Goal: Transaction & Acquisition: Purchase product/service

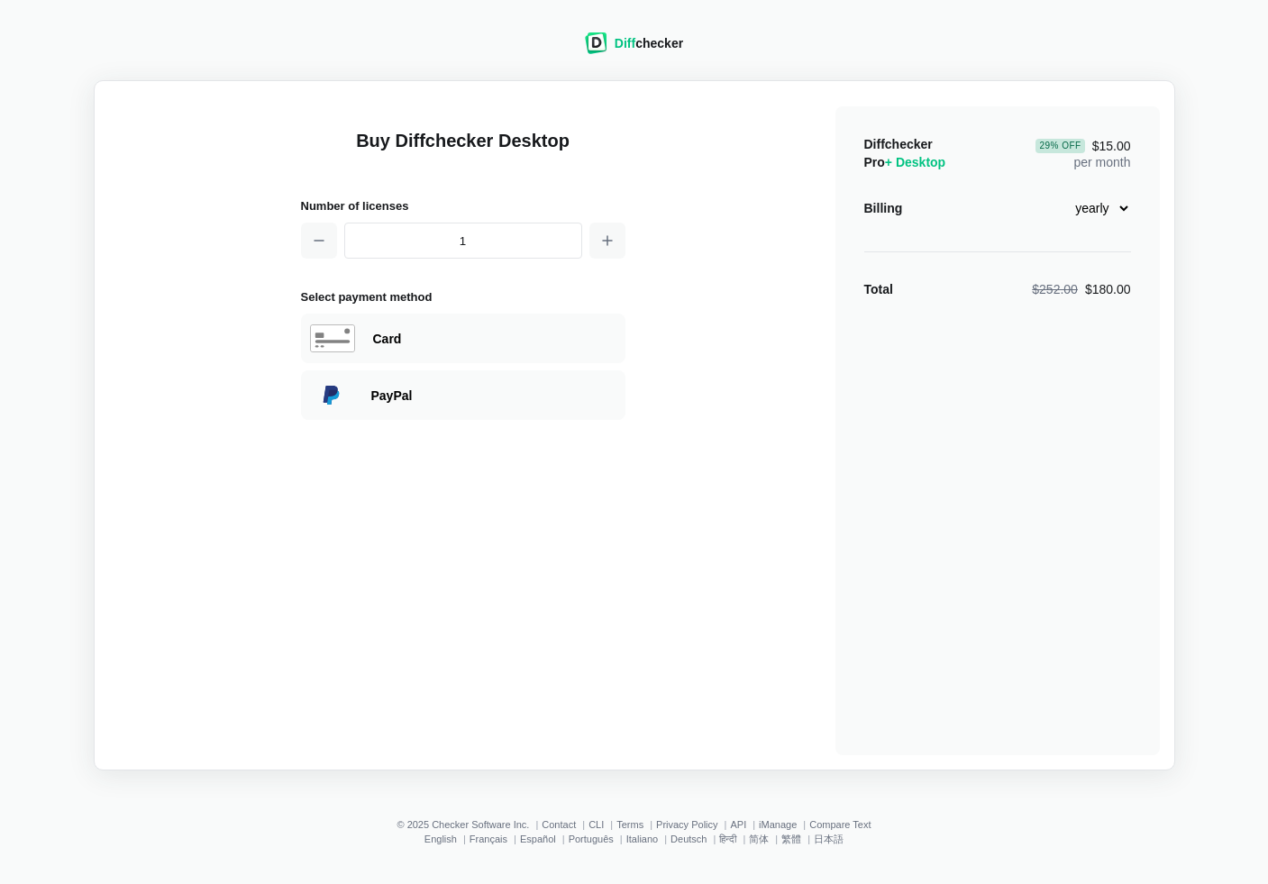
click at [1103, 208] on select "monthly yearly" at bounding box center [1091, 208] width 77 height 31
select select "desktop-monthly-21"
click at [1053, 193] on select "monthly yearly" at bounding box center [1091, 208] width 77 height 31
click at [607, 236] on icon "button" at bounding box center [607, 240] width 14 height 14
click at [322, 234] on icon "button" at bounding box center [319, 240] width 14 height 14
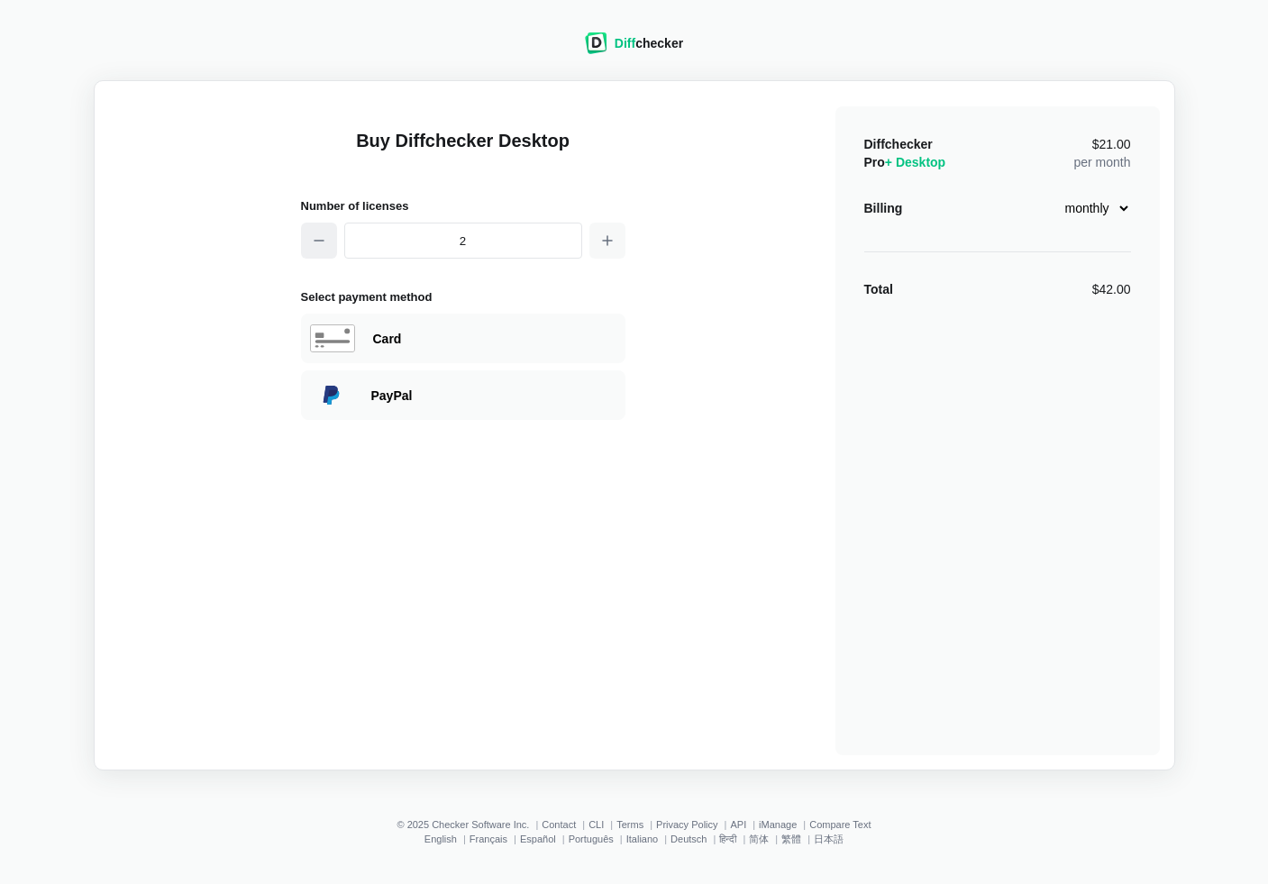
type input "1"
click at [504, 346] on div "Card" at bounding box center [494, 339] width 243 height 18
select select "[GEOGRAPHIC_DATA]"
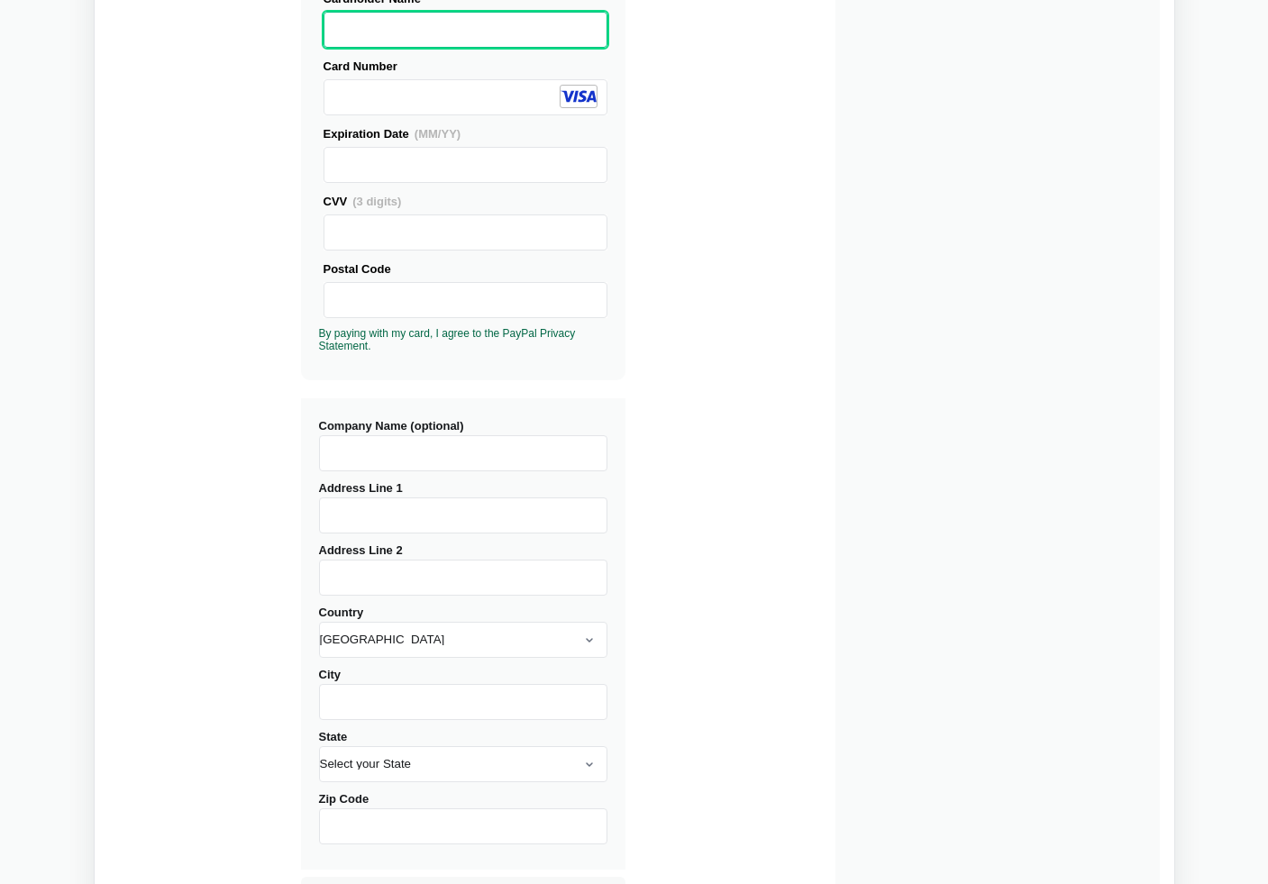
scroll to position [523, 0]
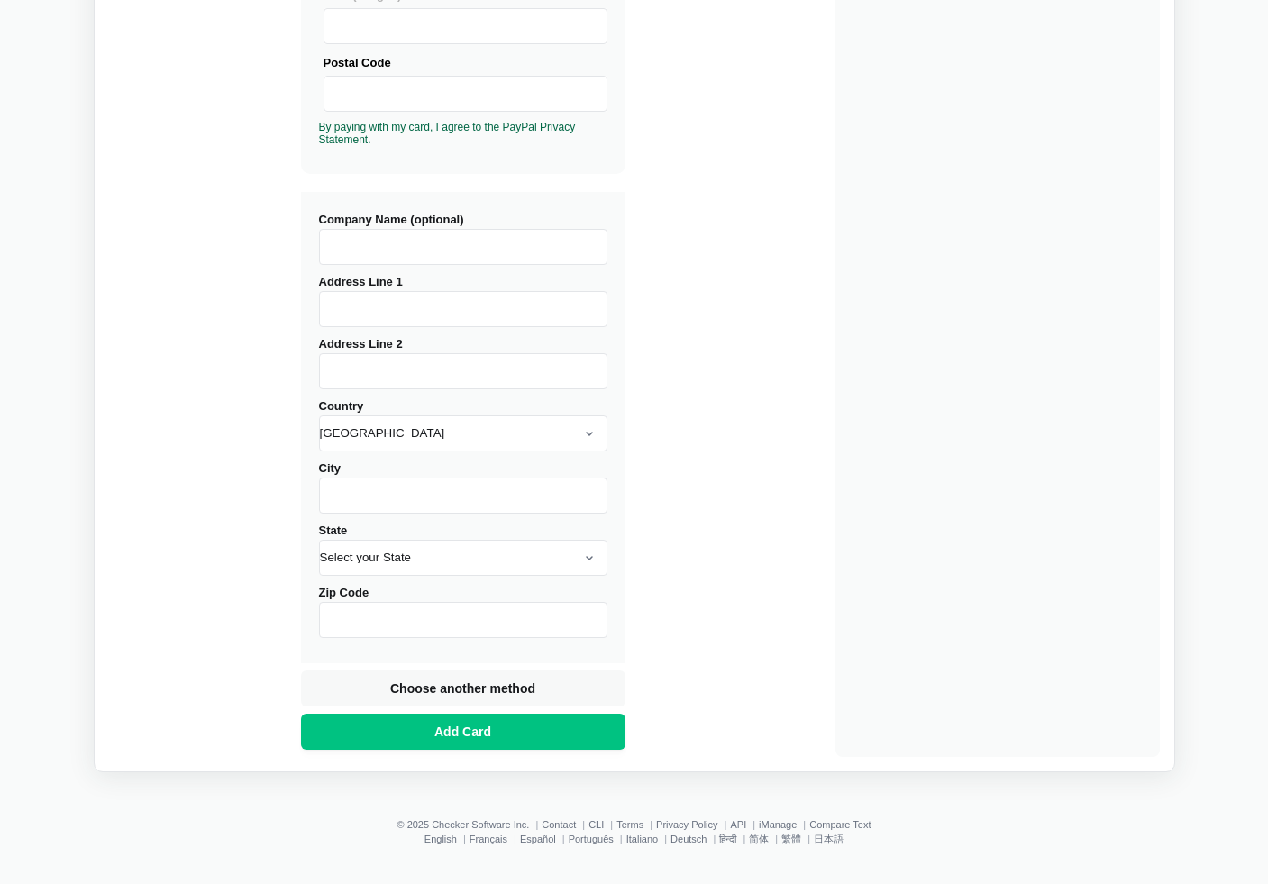
click at [424, 240] on input "Company Name (optional)" at bounding box center [463, 247] width 288 height 36
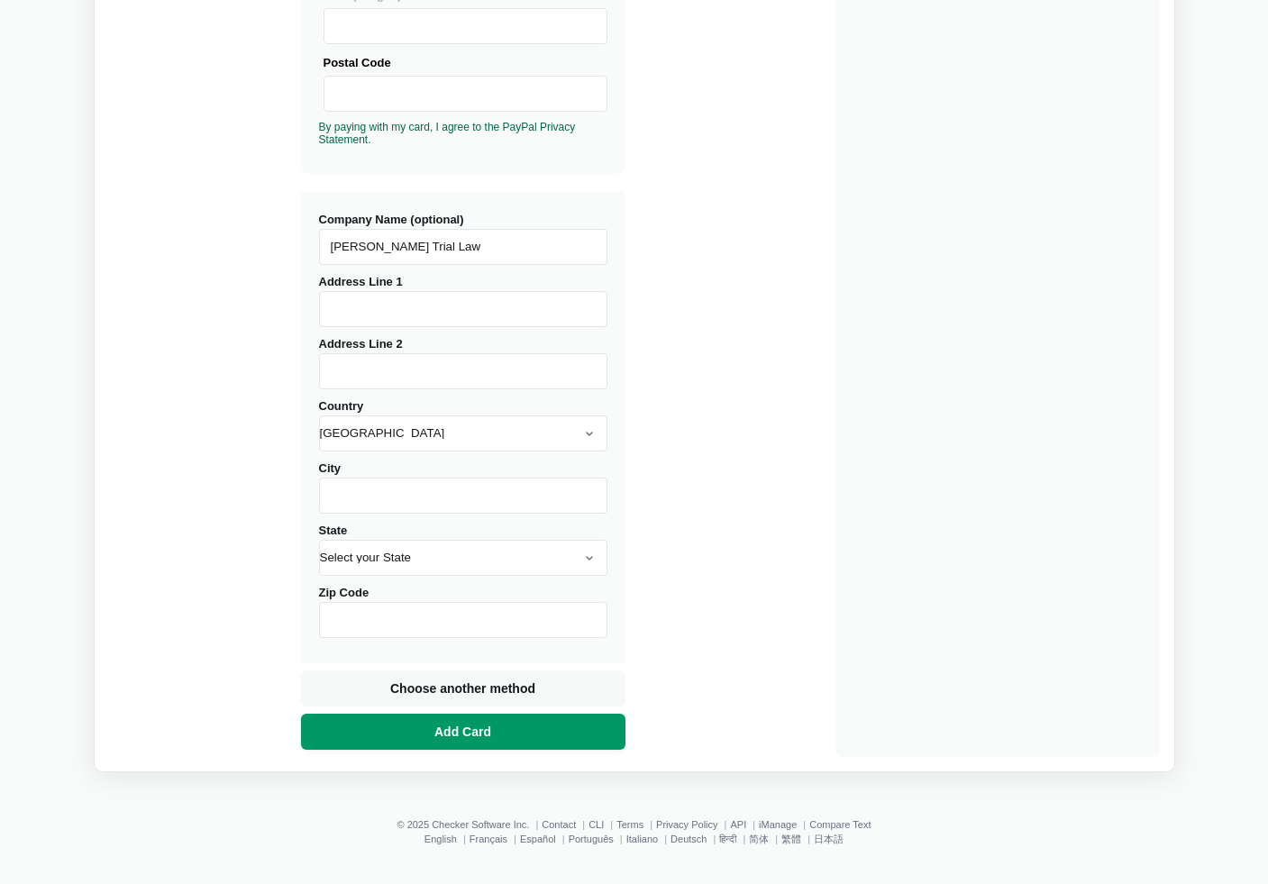
type input "[PERSON_NAME] Trial Law"
click at [489, 730] on span "Add Card" at bounding box center [463, 732] width 64 height 18
click at [431, 315] on input "Address Line 1" at bounding box center [463, 309] width 288 height 36
type input "[STREET_ADDRESS]"
type input "PENINSULA"
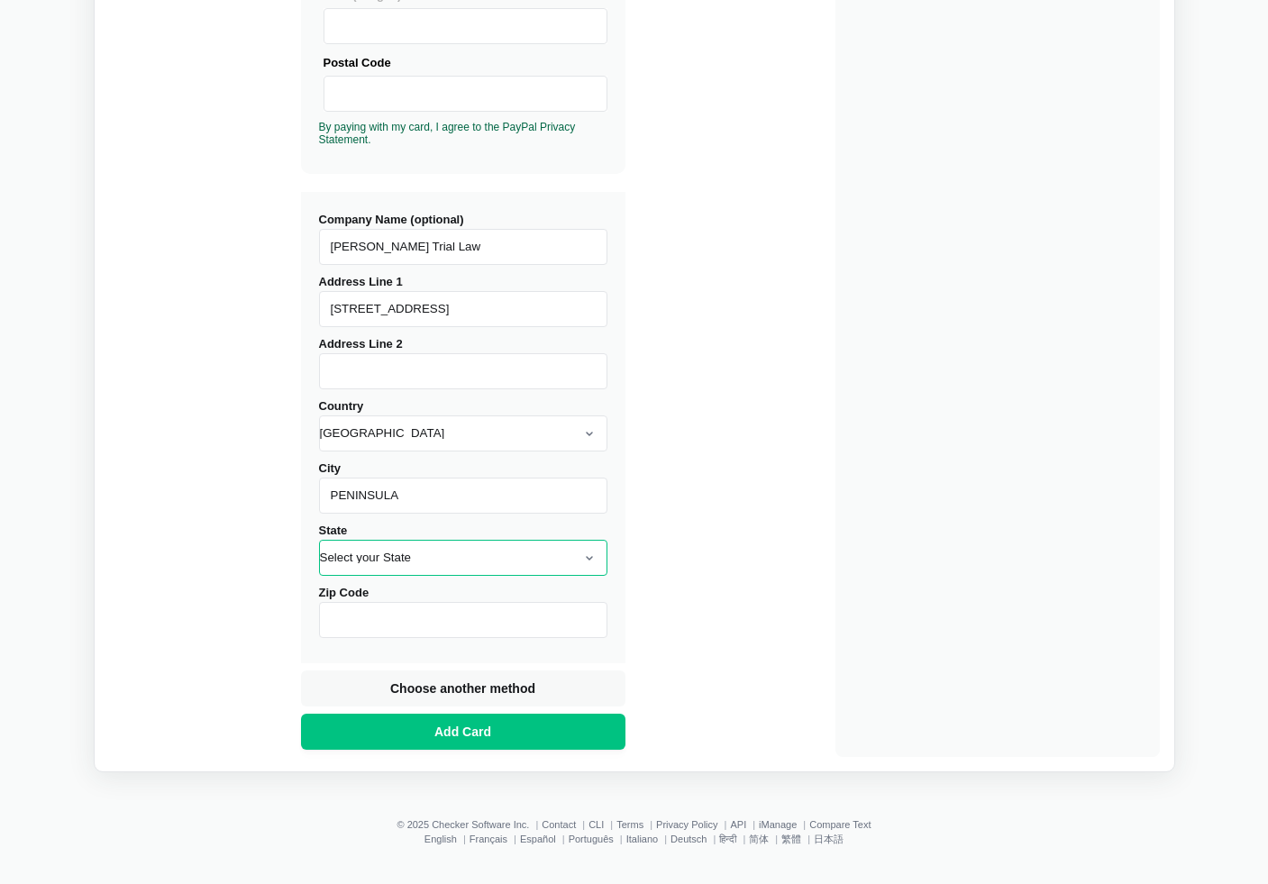
select select "OH"
type input "44264"
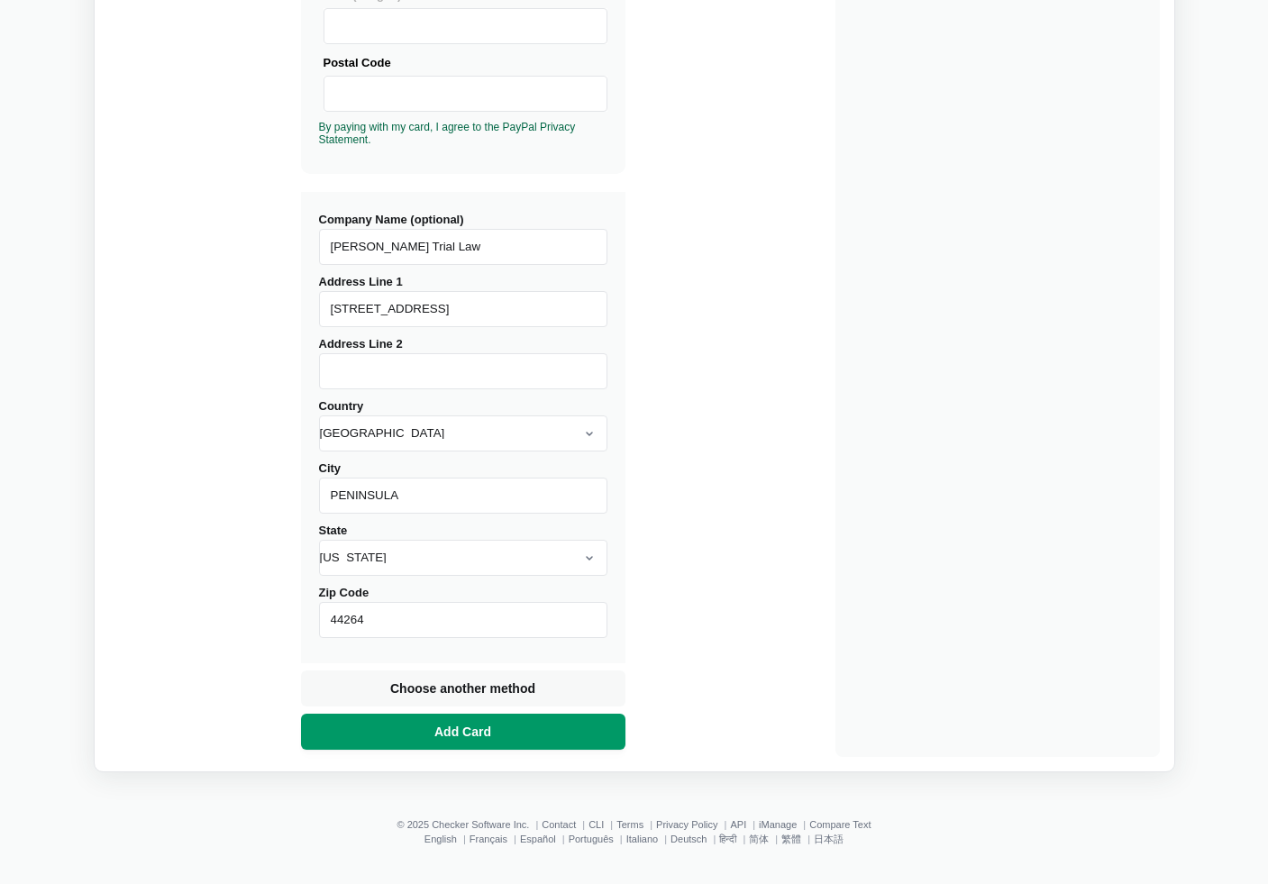
click at [472, 723] on span "Add Card" at bounding box center [463, 732] width 64 height 18
click at [500, 722] on button "Add Card" at bounding box center [463, 732] width 324 height 36
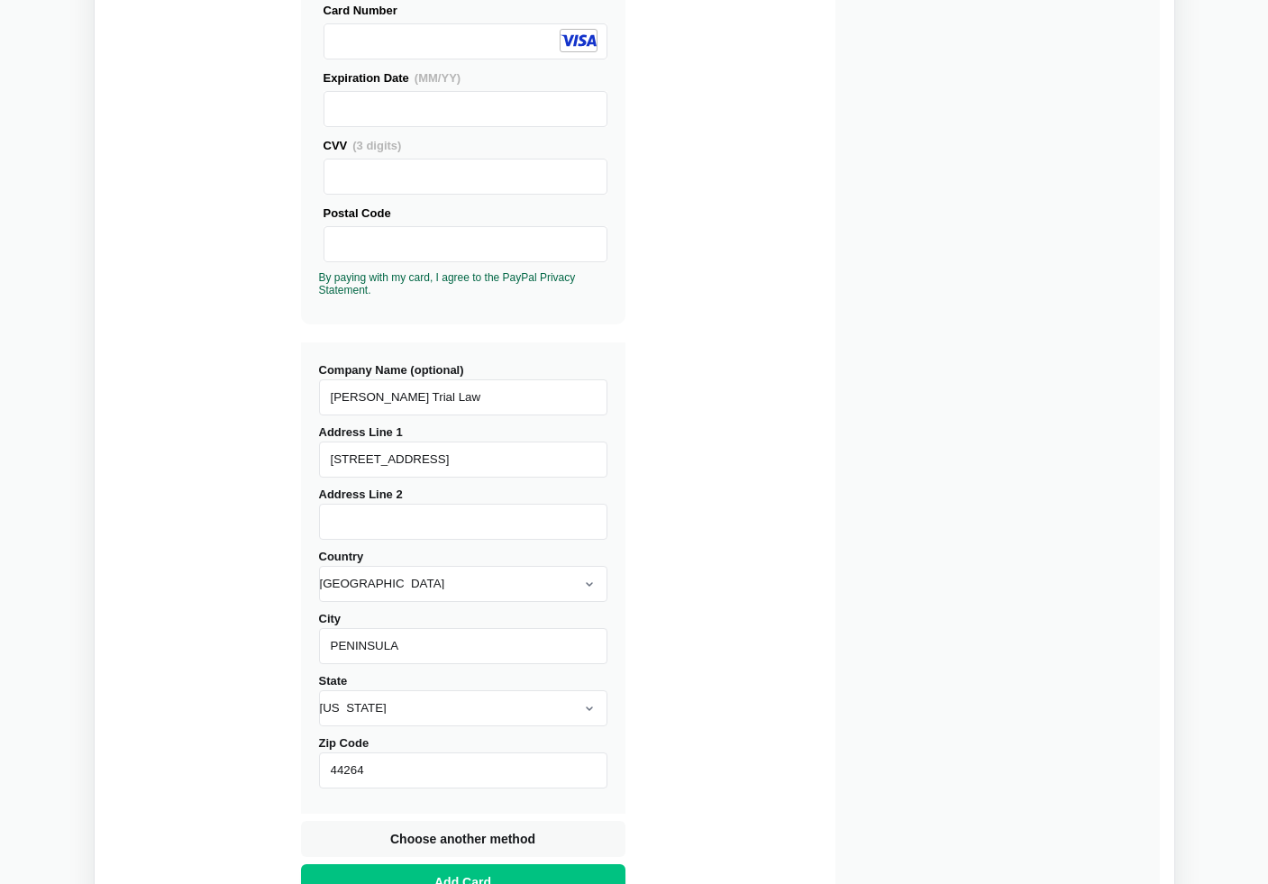
scroll to position [376, 0]
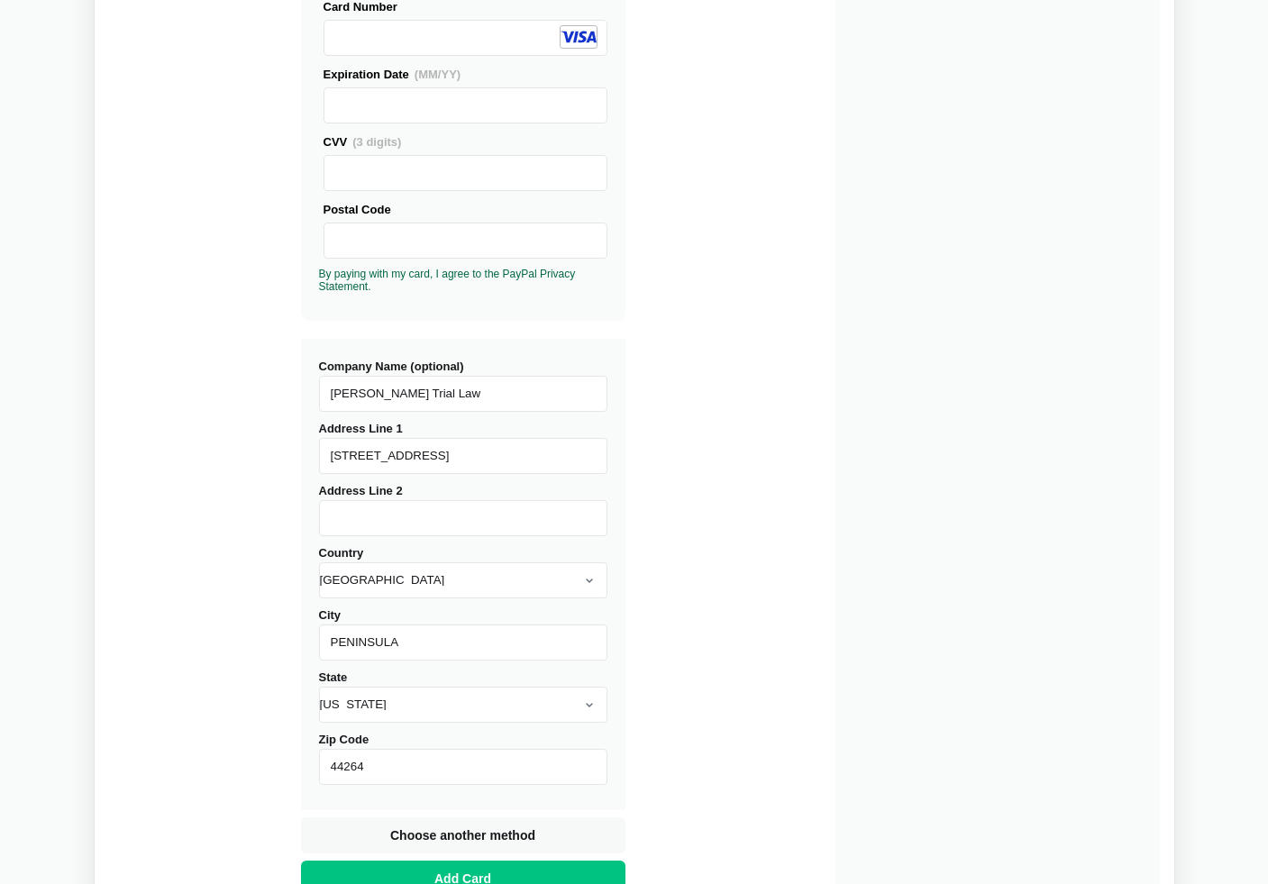
drag, startPoint x: 397, startPoint y: 764, endPoint x: 291, endPoint y: 759, distance: 106.4
click at [291, 759] on div "Buy Diffchecker Desktop Number of licenses 1 Visa MasterCard Union Pay American…" at bounding box center [634, 312] width 1050 height 1184
click at [840, 333] on div "Diffchecker Pro + Desktop $21.00 per month Billing monthly yearly Total $21.00" at bounding box center [997, 317] width 324 height 1173
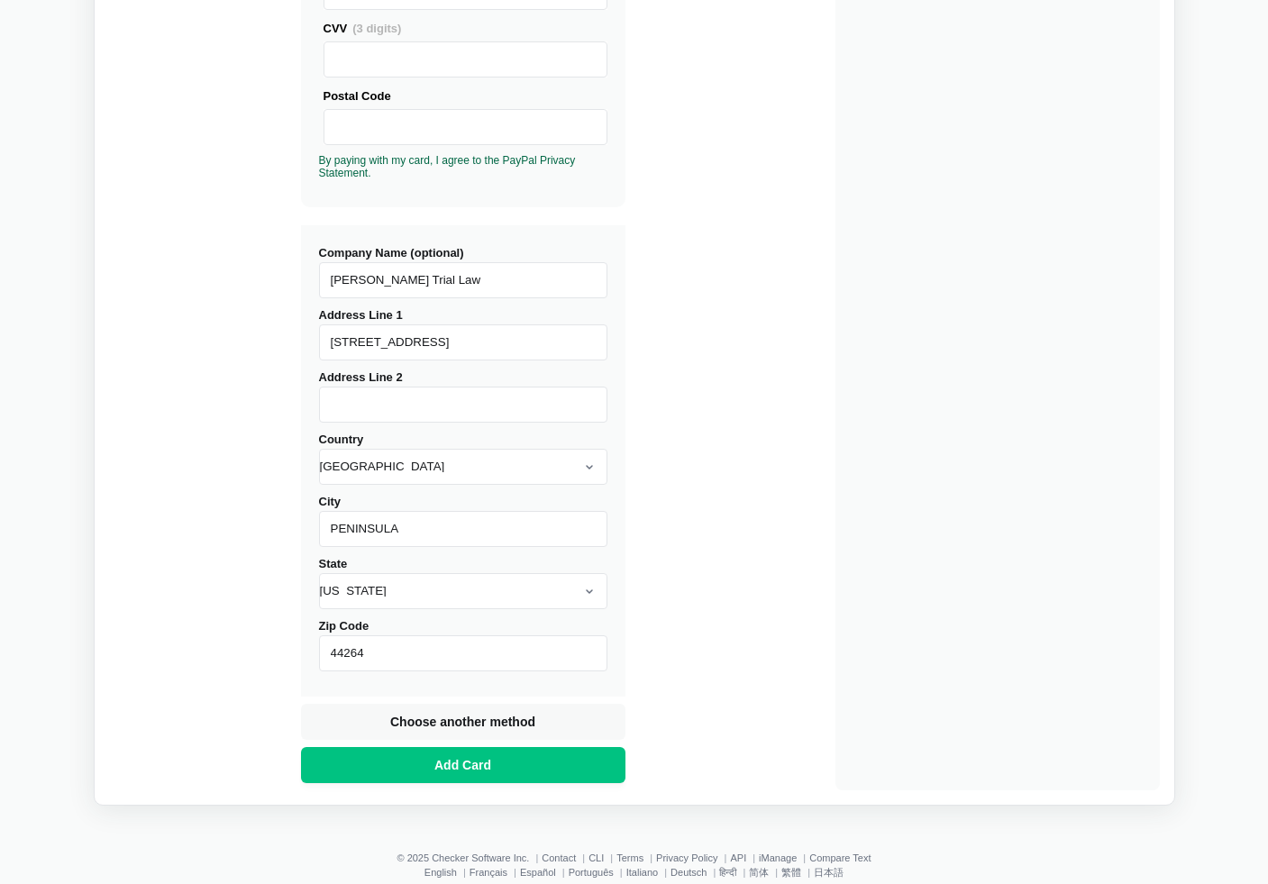
scroll to position [523, 0]
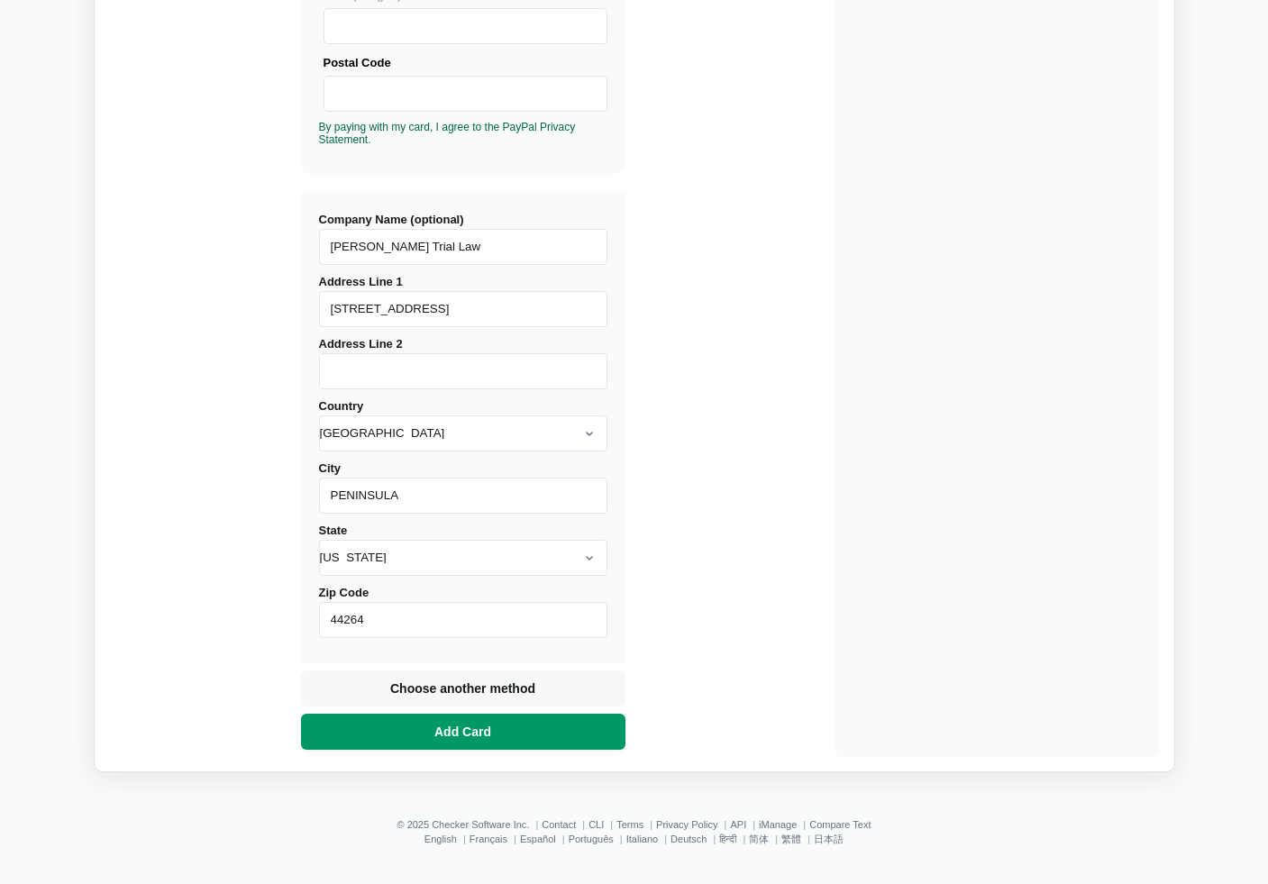
click at [541, 737] on button "Add Card" at bounding box center [463, 732] width 324 height 36
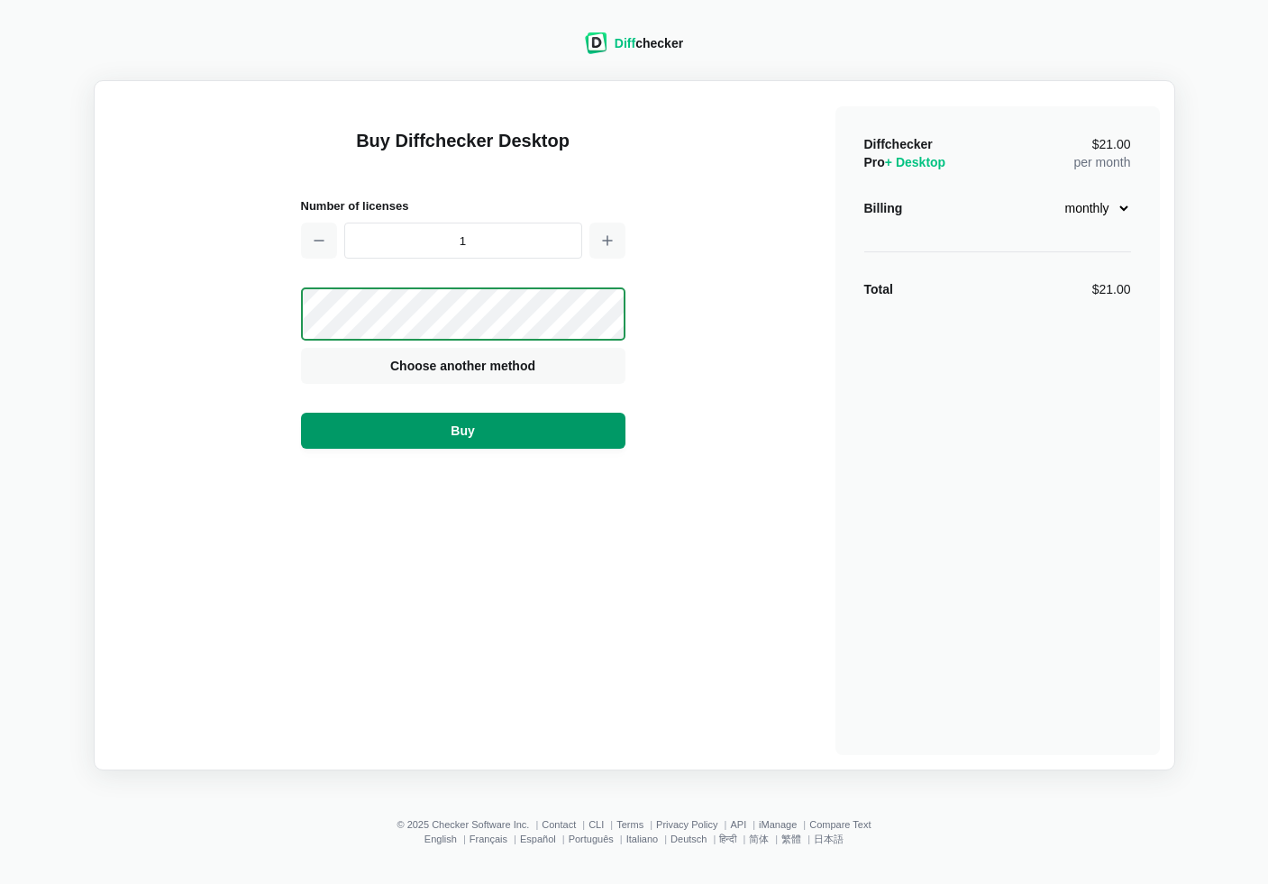
click at [525, 432] on button "Buy" at bounding box center [463, 431] width 324 height 36
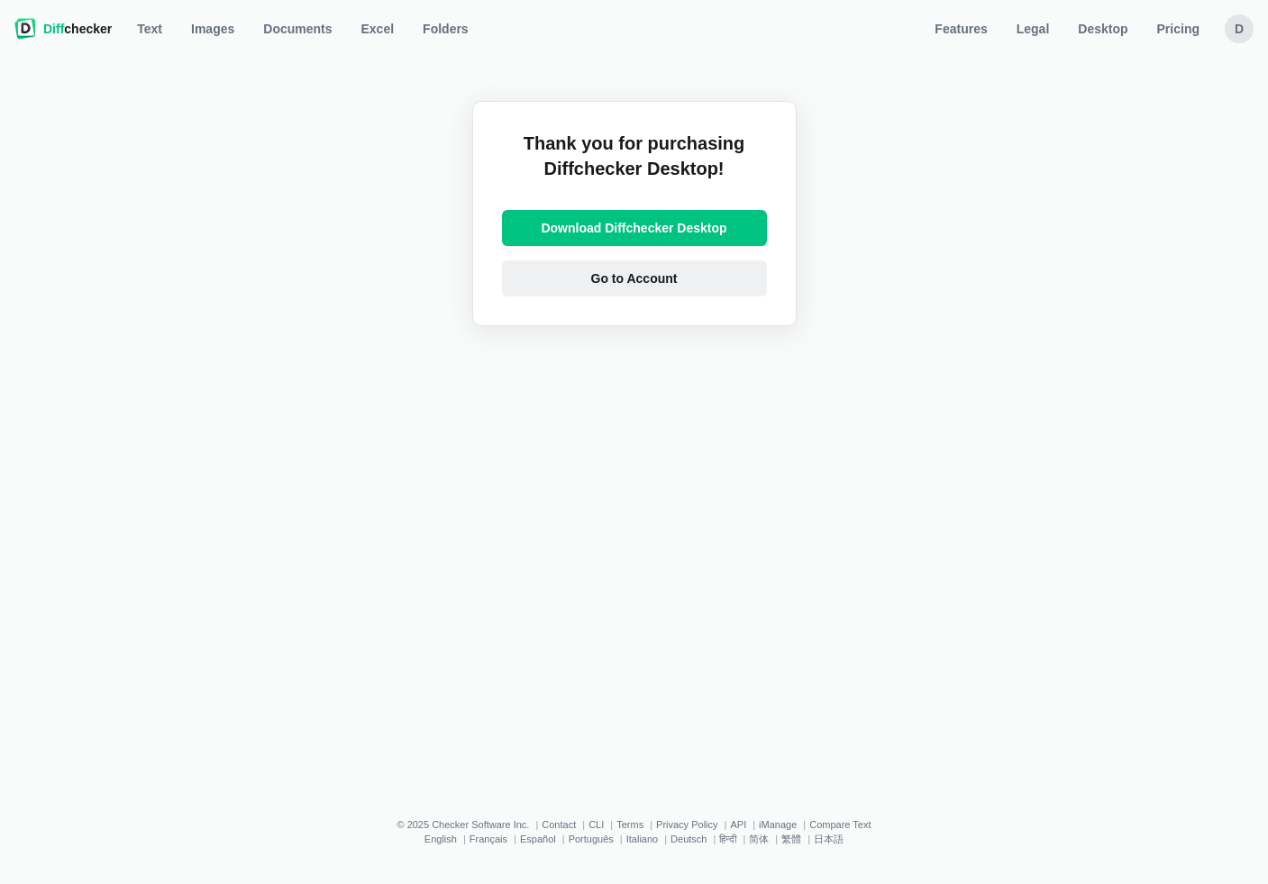
click at [663, 275] on span "Go to Account" at bounding box center [634, 278] width 94 height 18
